Goal: Register for event/course

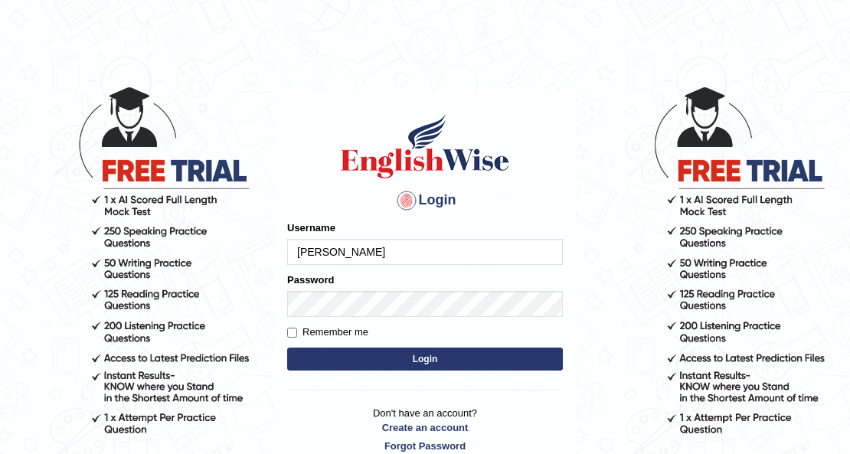
type input "[PERSON_NAME]"
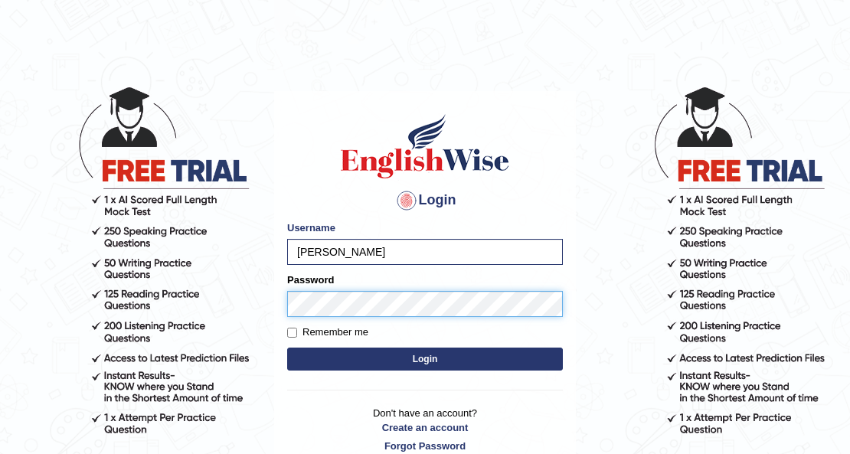
click at [287, 347] on button "Login" at bounding box center [425, 358] width 276 height 23
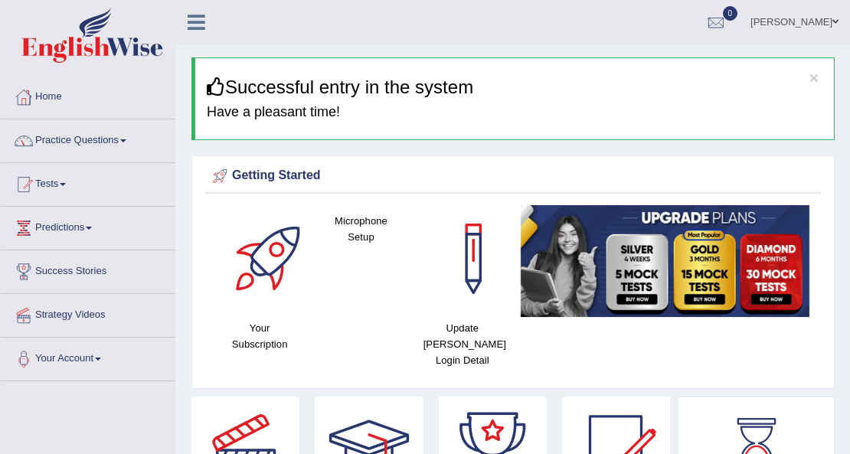
click at [56, 184] on link "Tests" at bounding box center [88, 182] width 174 height 38
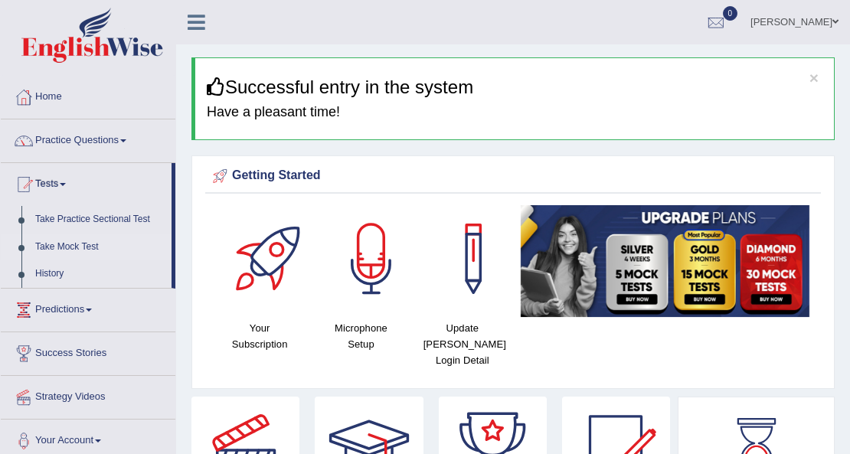
click at [64, 246] on link "Take Mock Test" at bounding box center [99, 247] width 143 height 28
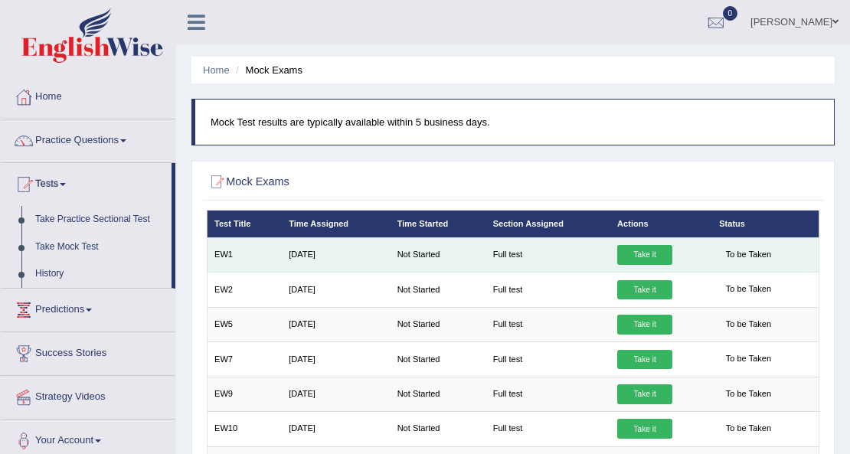
click at [640, 253] on link "Take it" at bounding box center [644, 255] width 55 height 20
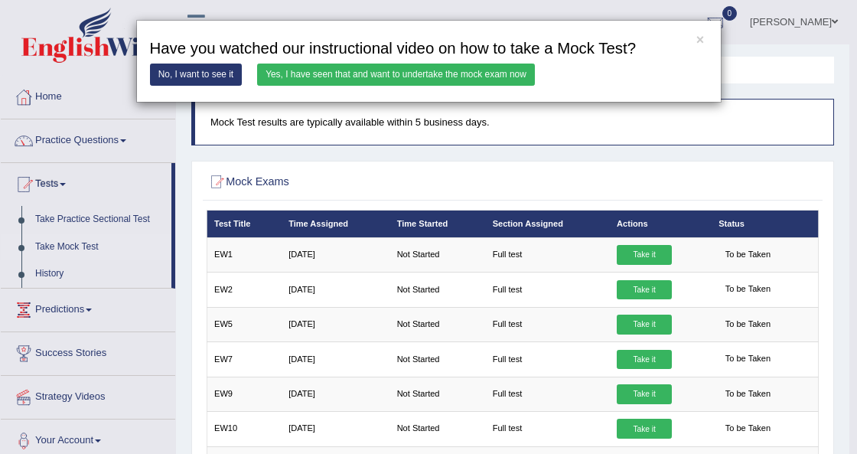
click at [456, 73] on link "Yes, I have seen that and want to undertake the mock exam now" at bounding box center [396, 75] width 278 height 22
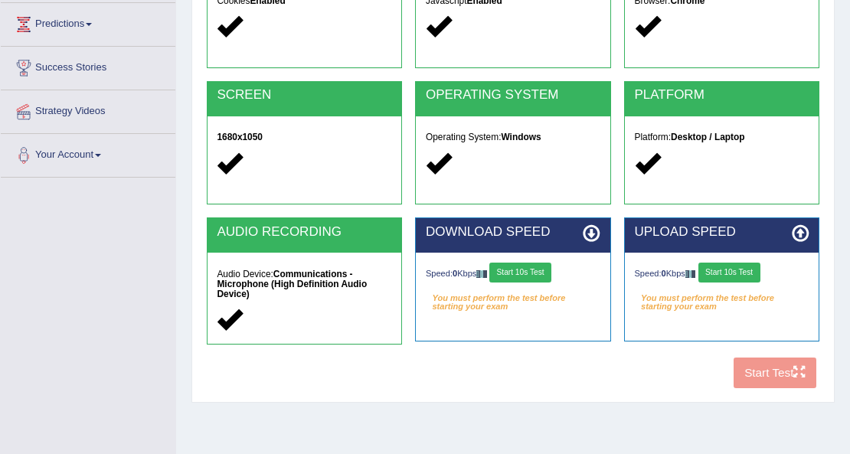
click at [530, 273] on button "Start 10s Test" at bounding box center [520, 273] width 62 height 20
click at [722, 267] on button "Start 10s Test" at bounding box center [729, 273] width 62 height 20
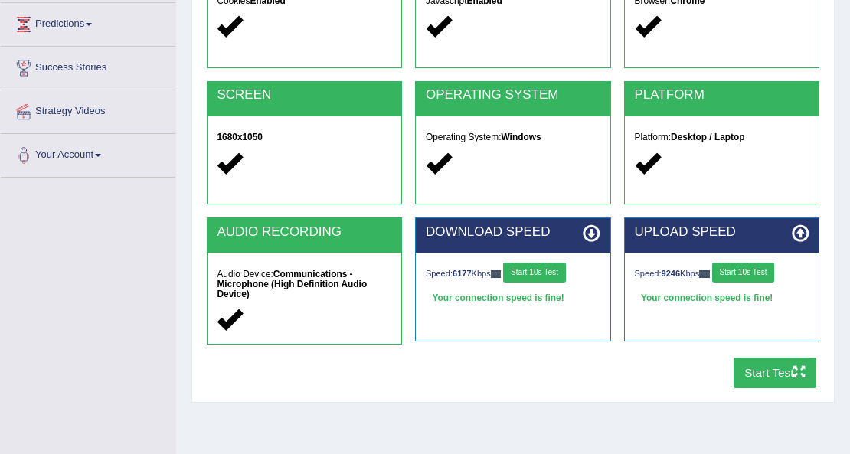
click at [768, 367] on button "Start Test" at bounding box center [774, 372] width 83 height 30
